Goal: Task Accomplishment & Management: Use online tool/utility

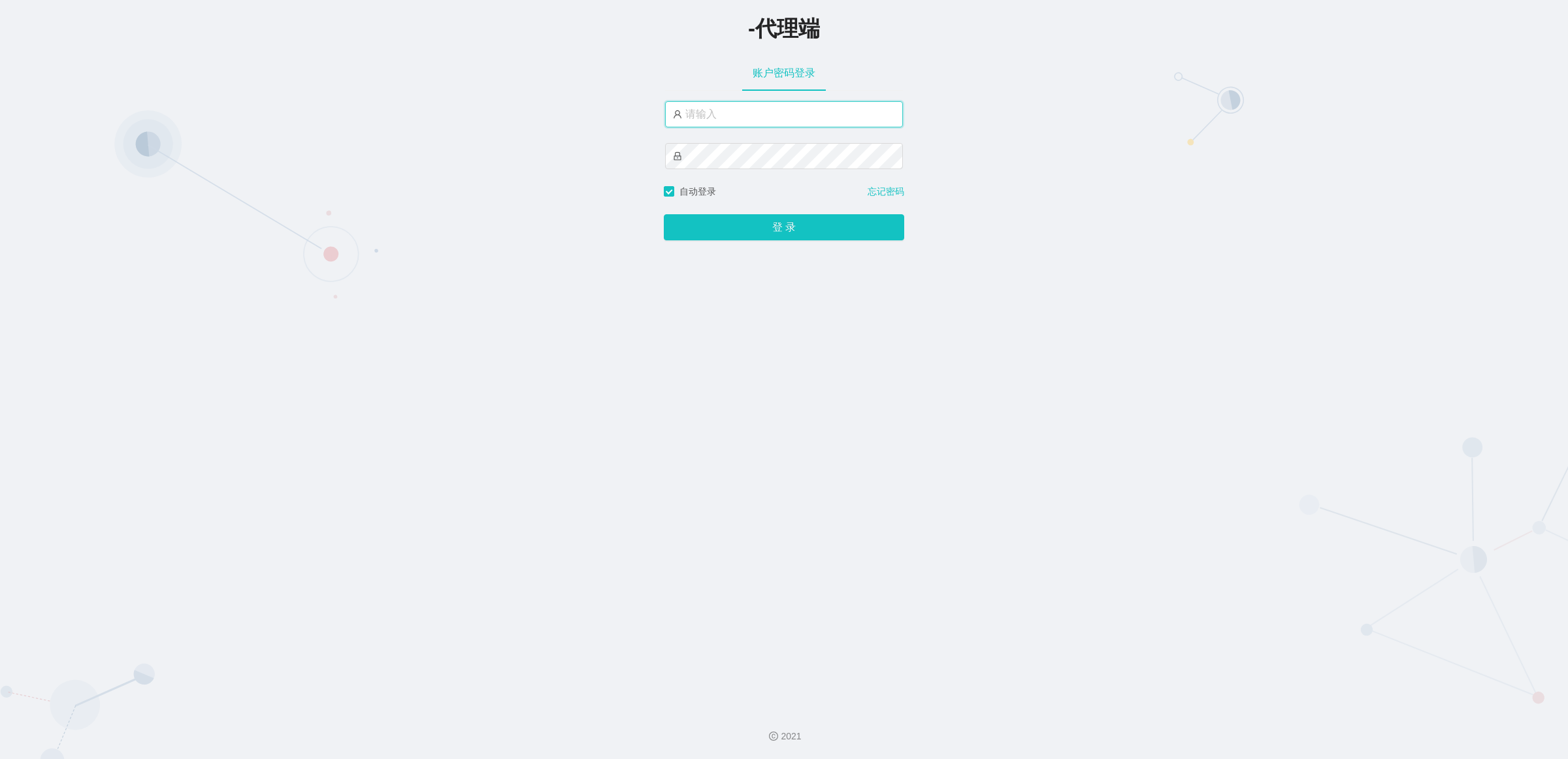
drag, startPoint x: 0, startPoint y: 0, endPoint x: 760, endPoint y: 115, distance: 768.7
click at [760, 115] on input "text" at bounding box center [784, 114] width 238 height 26
type input "azhong02"
click at [664, 214] on button "登 录" at bounding box center [784, 227] width 241 height 26
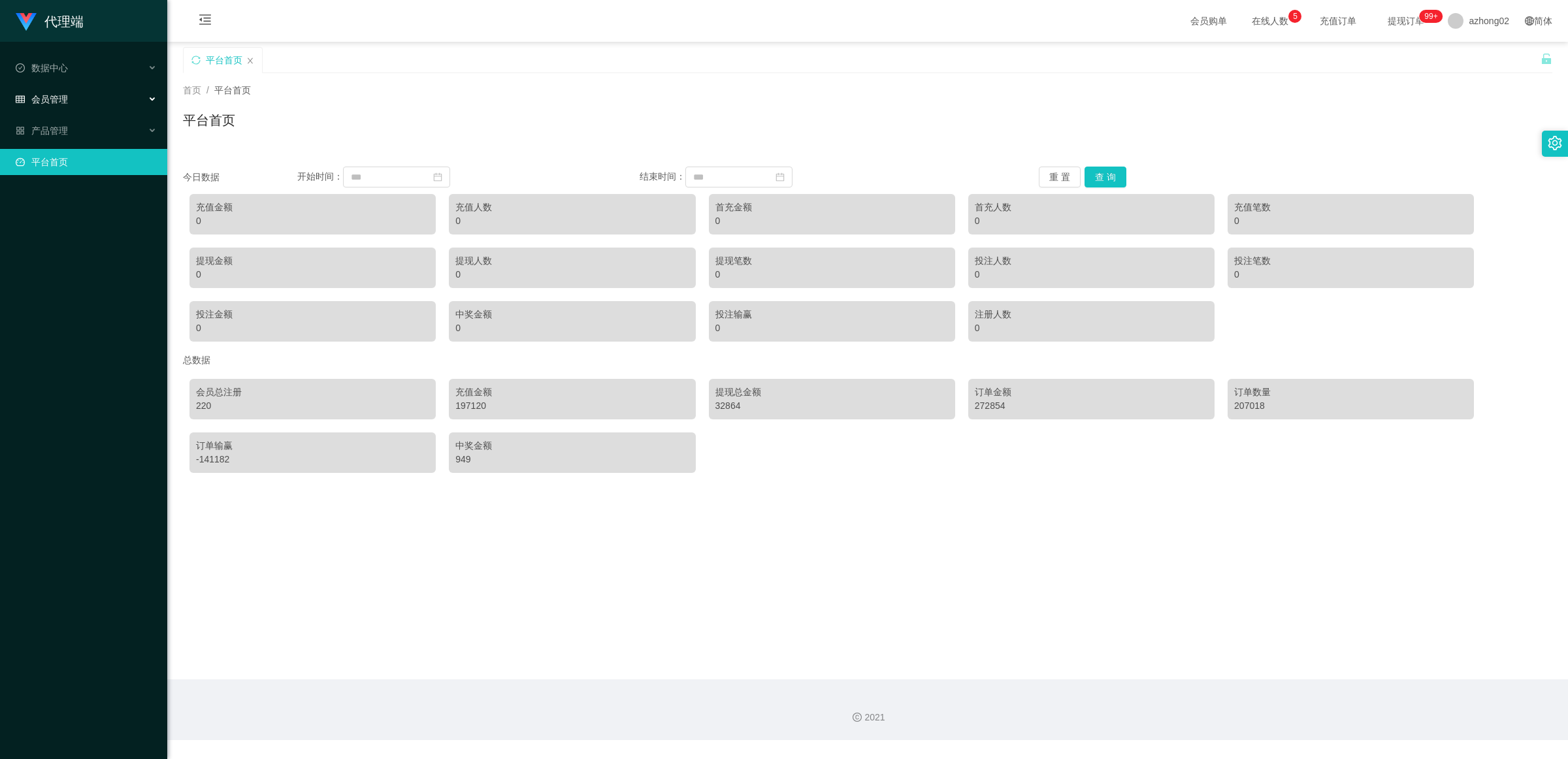
click at [61, 106] on div "会员管理" at bounding box center [84, 99] width 167 height 26
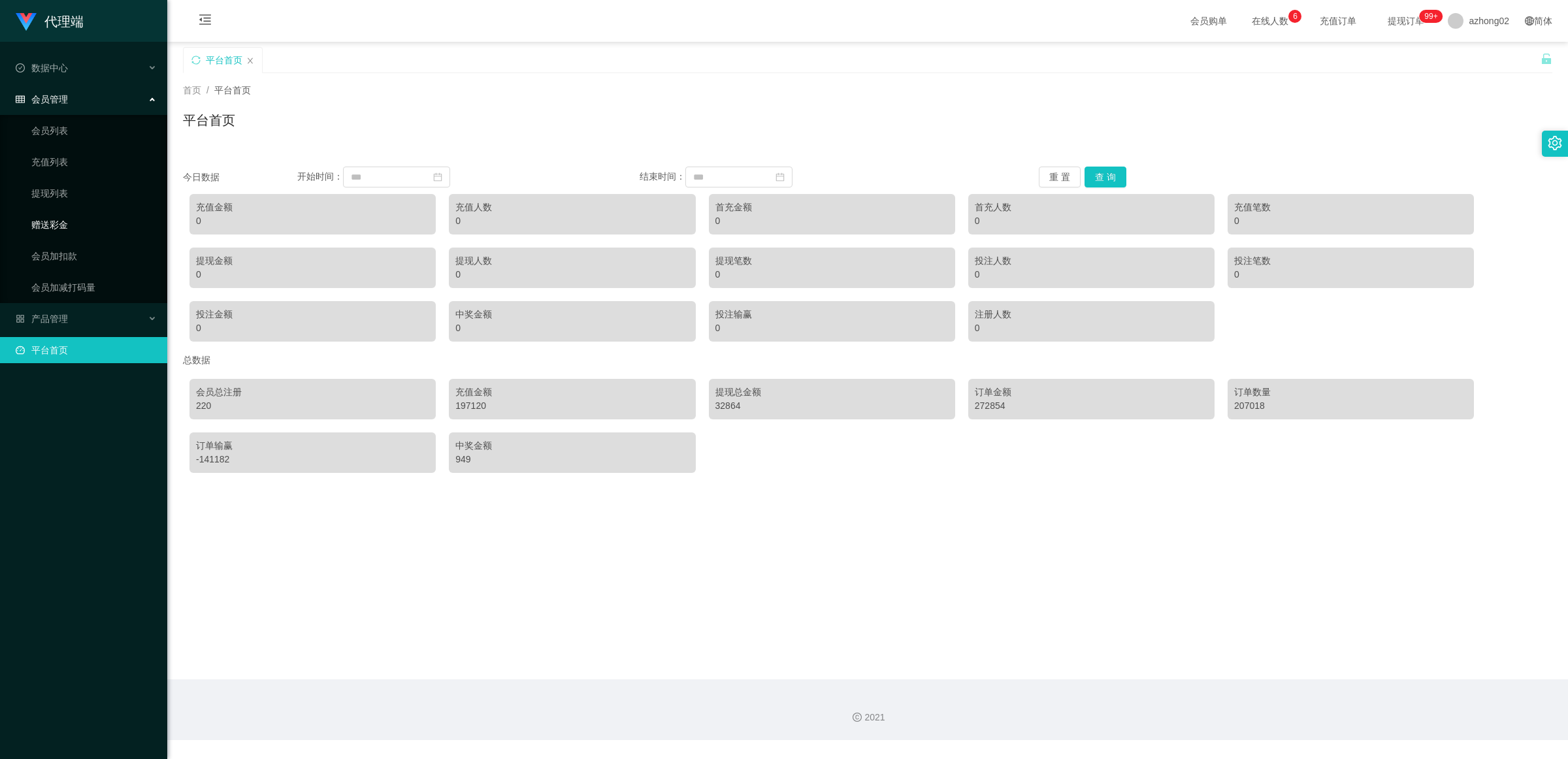
click at [58, 220] on link "赠送彩金" at bounding box center [94, 224] width 125 height 26
